Goal: Transaction & Acquisition: Purchase product/service

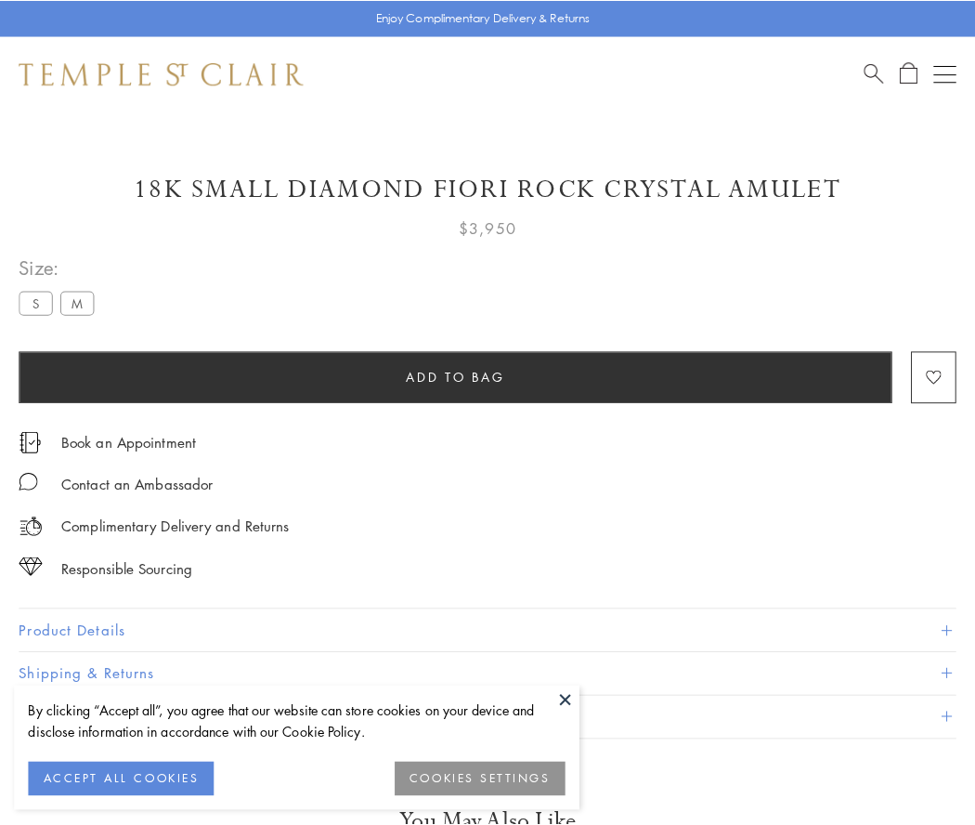
scroll to position [17, 0]
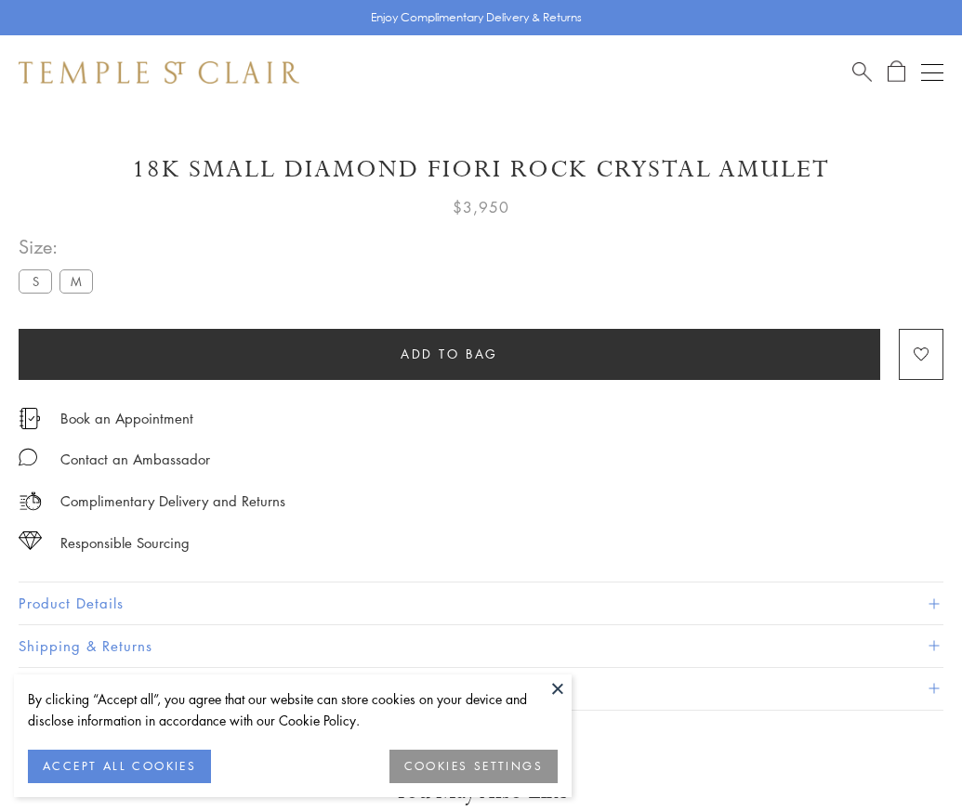
click at [449, 353] on span "Add to bag" at bounding box center [449, 354] width 98 height 20
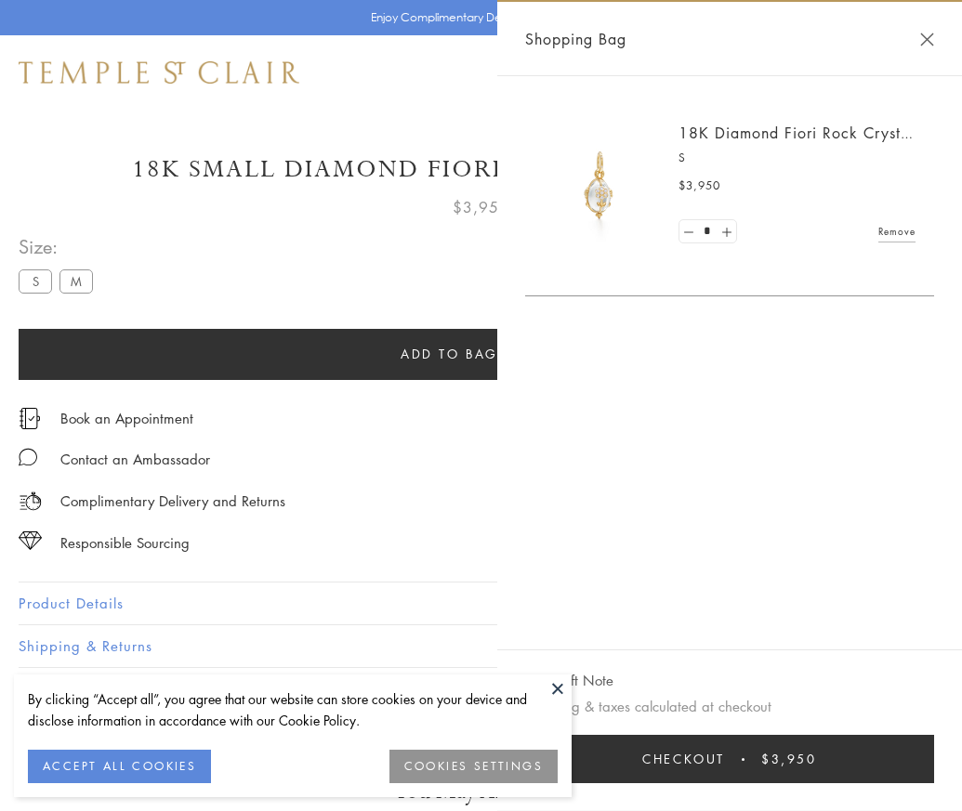
click at [725, 769] on span "Checkout" at bounding box center [683, 759] width 83 height 20
